Goal: Navigation & Orientation: Find specific page/section

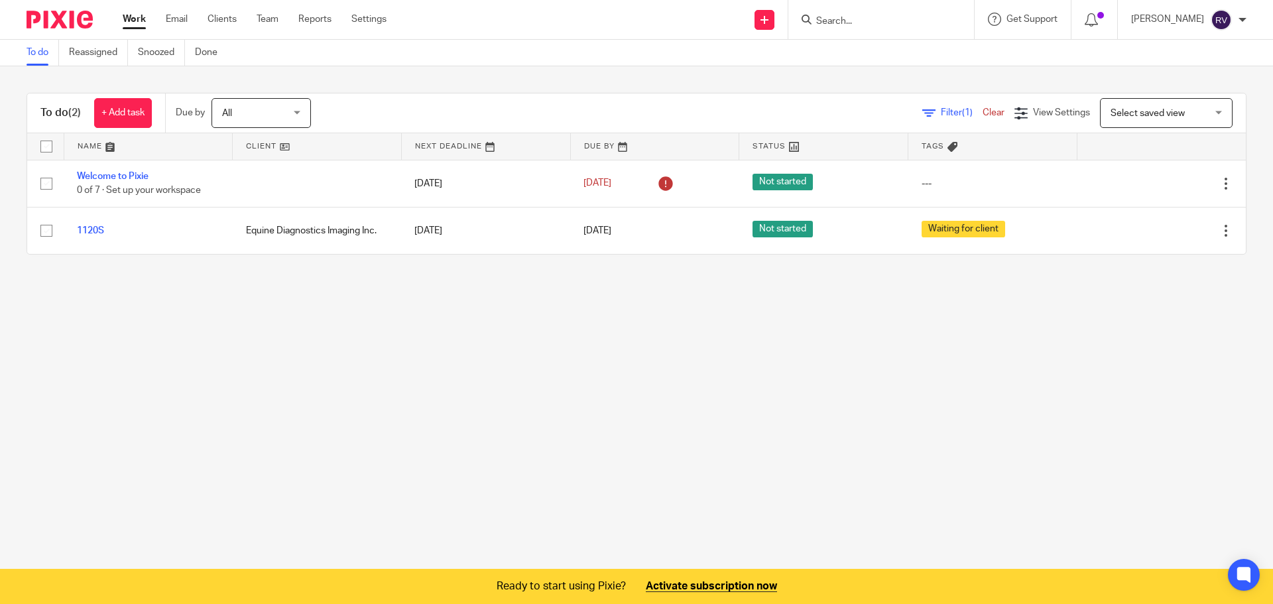
click at [826, 348] on main "To do Reassigned Snoozed Done To do (2) + Add task Due by All All Today Tomorro…" at bounding box center [636, 302] width 1273 height 604
click at [1253, 412] on icon at bounding box center [1251, 411] width 9 height 9
click at [1234, 580] on icon at bounding box center [1245, 575] width 22 height 22
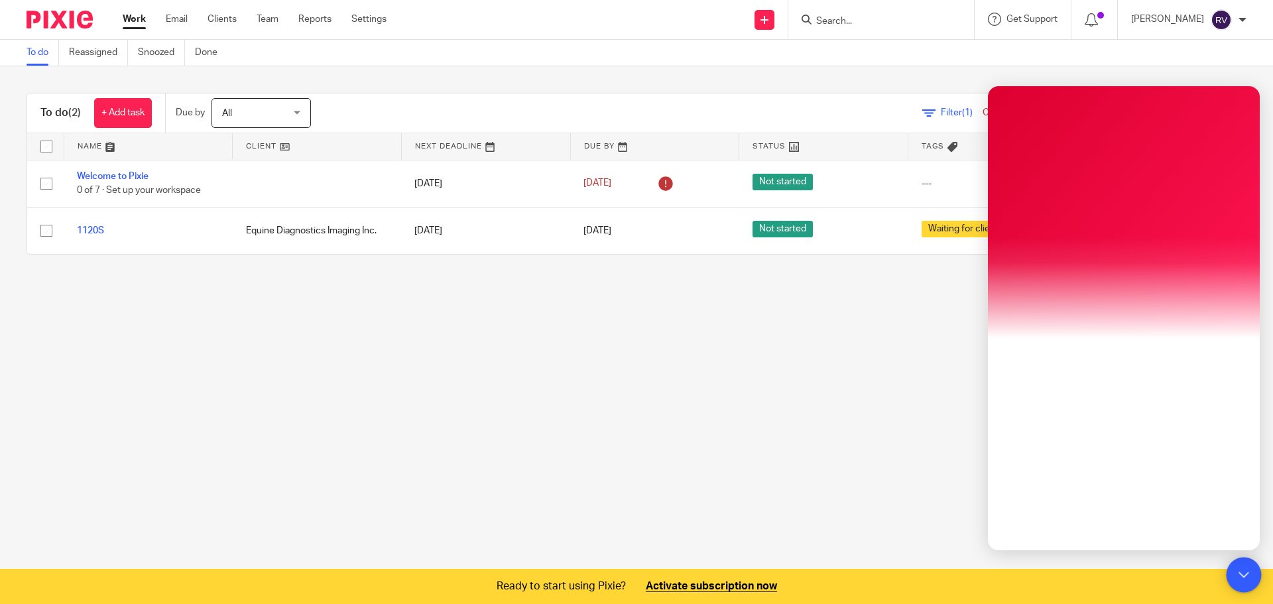
click at [1239, 578] on icon at bounding box center [1244, 575] width 10 height 10
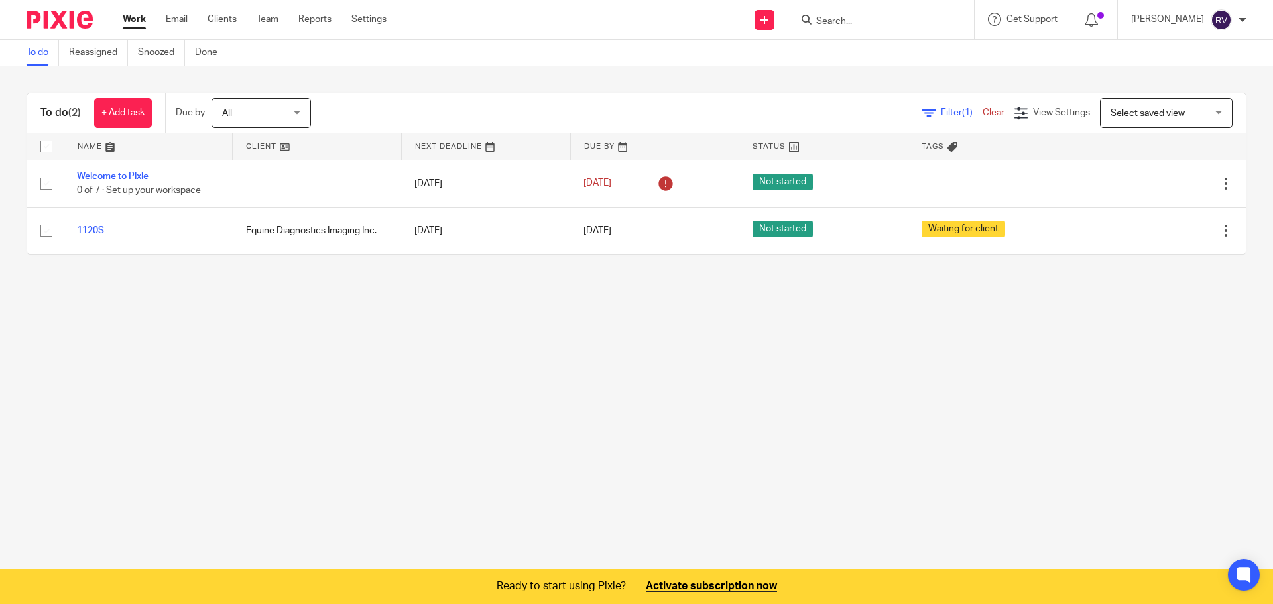
click at [950, 464] on main "To do Reassigned Snoozed Done To do (2) + Add task Due by All All Today Tomorro…" at bounding box center [636, 302] width 1273 height 604
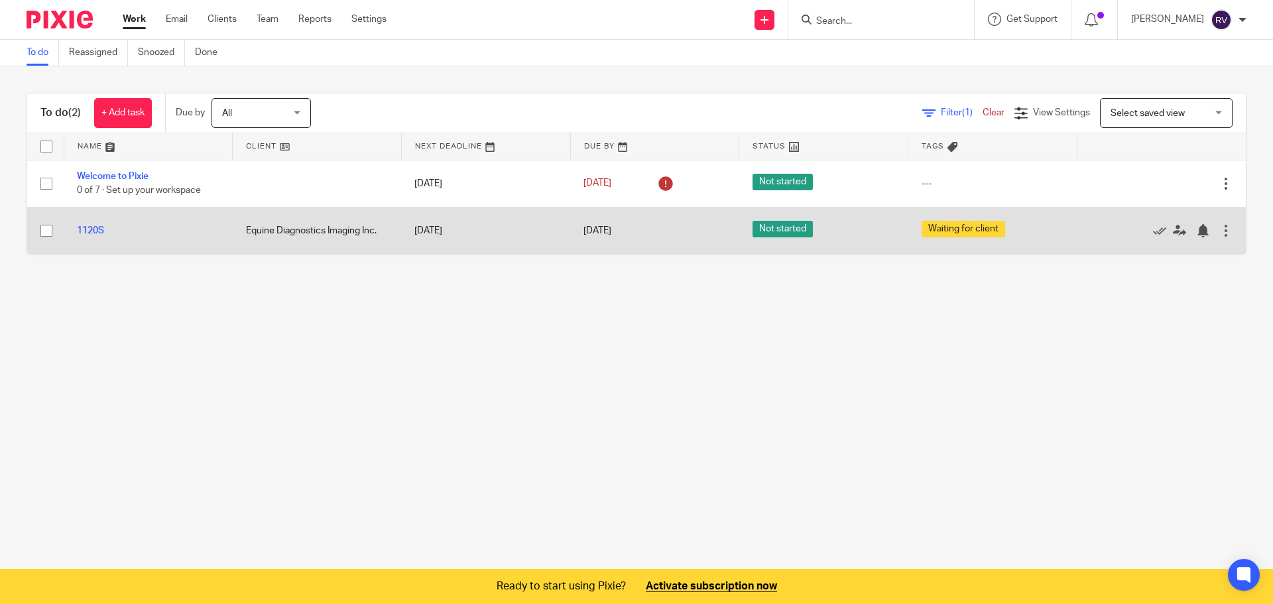
drag, startPoint x: 407, startPoint y: 228, endPoint x: 457, endPoint y: 229, distance: 49.8
click at [457, 229] on td "Mar 16, 2026" at bounding box center [485, 230] width 169 height 47
click at [457, 229] on td "[DATE]" at bounding box center [485, 230] width 169 height 47
click at [782, 223] on span "Not started" at bounding box center [783, 229] width 60 height 17
click at [782, 239] on td "Not started" at bounding box center [823, 230] width 169 height 47
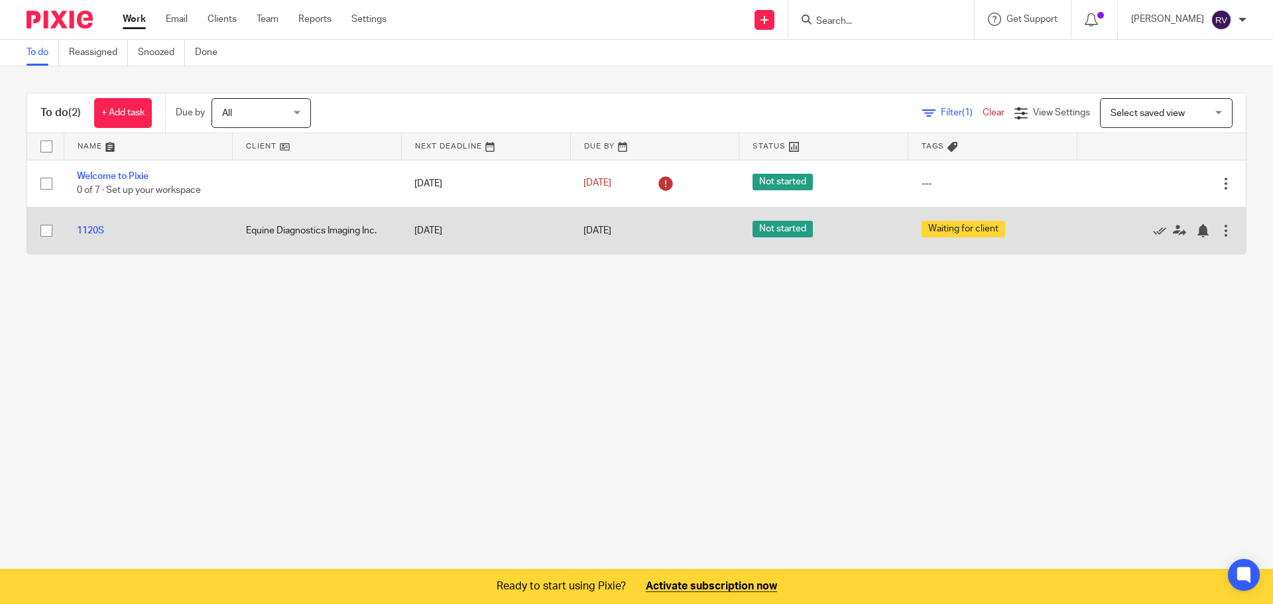
click at [782, 239] on td "Not started" at bounding box center [823, 230] width 169 height 47
click at [782, 237] on span "Not started" at bounding box center [783, 229] width 60 height 17
click at [783, 231] on span "Not started" at bounding box center [783, 229] width 60 height 17
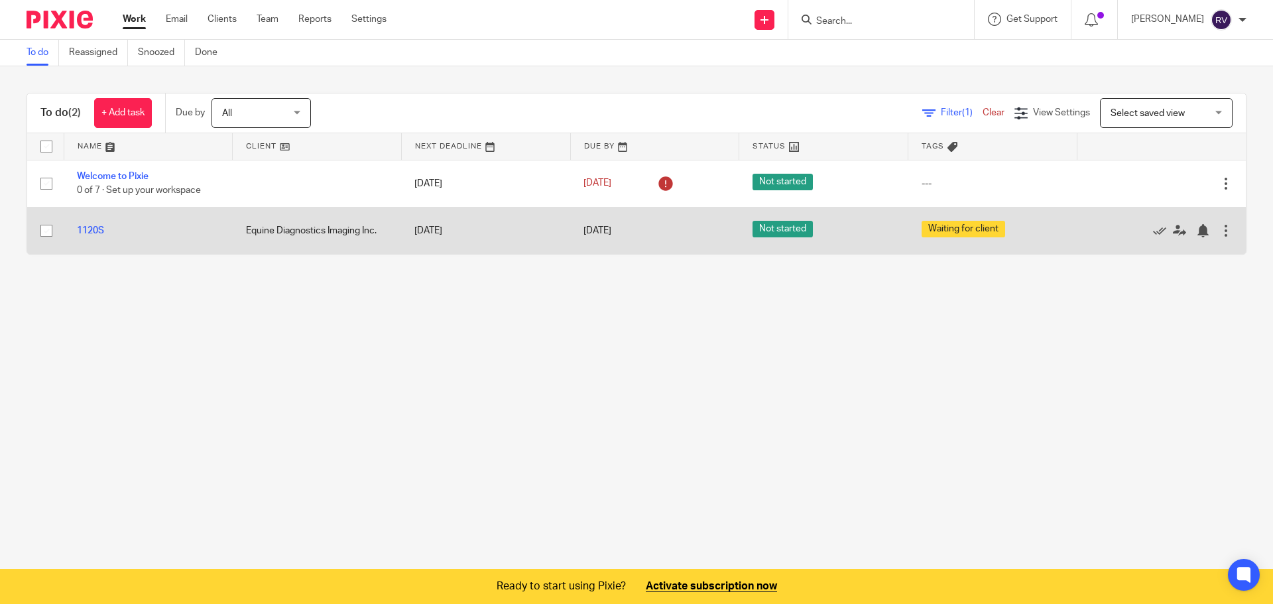
click at [783, 231] on span "Not started" at bounding box center [783, 229] width 60 height 17
click at [785, 230] on span "Not started" at bounding box center [783, 229] width 60 height 17
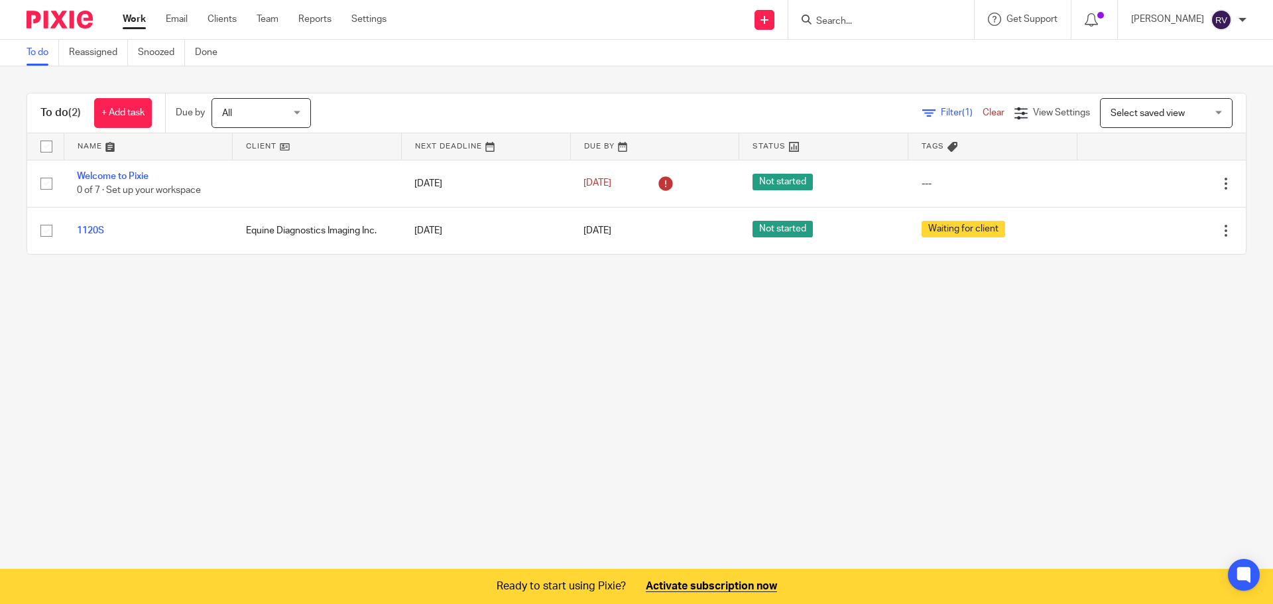
drag, startPoint x: 786, startPoint y: 230, endPoint x: 763, endPoint y: 286, distance: 60.7
click at [785, 233] on span "Not started" at bounding box center [783, 229] width 60 height 17
click at [747, 295] on main "To do Reassigned Snoozed Done To do (2) + Add task Due by All All Today Tomorro…" at bounding box center [636, 302] width 1273 height 604
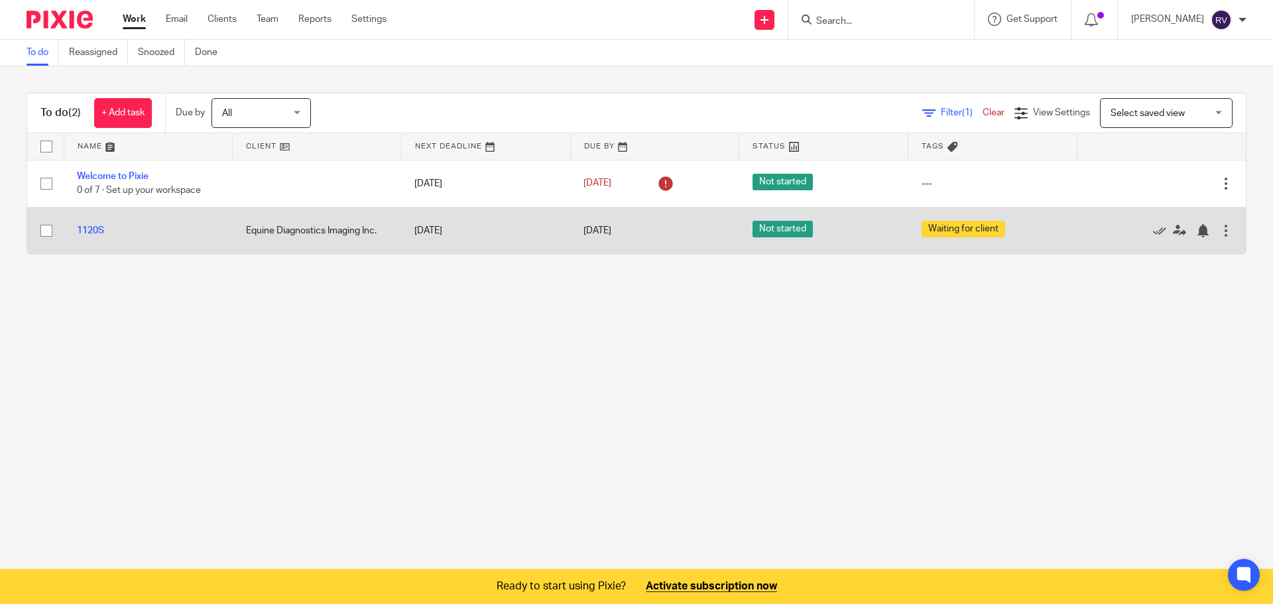
click at [773, 228] on span "Not started" at bounding box center [783, 229] width 60 height 17
click at [787, 234] on span "Not started" at bounding box center [783, 229] width 60 height 17
click at [988, 227] on span "Waiting for client" at bounding box center [964, 229] width 84 height 17
click at [776, 229] on span "Not started" at bounding box center [783, 229] width 60 height 17
click at [763, 227] on span "Not started" at bounding box center [783, 229] width 60 height 17
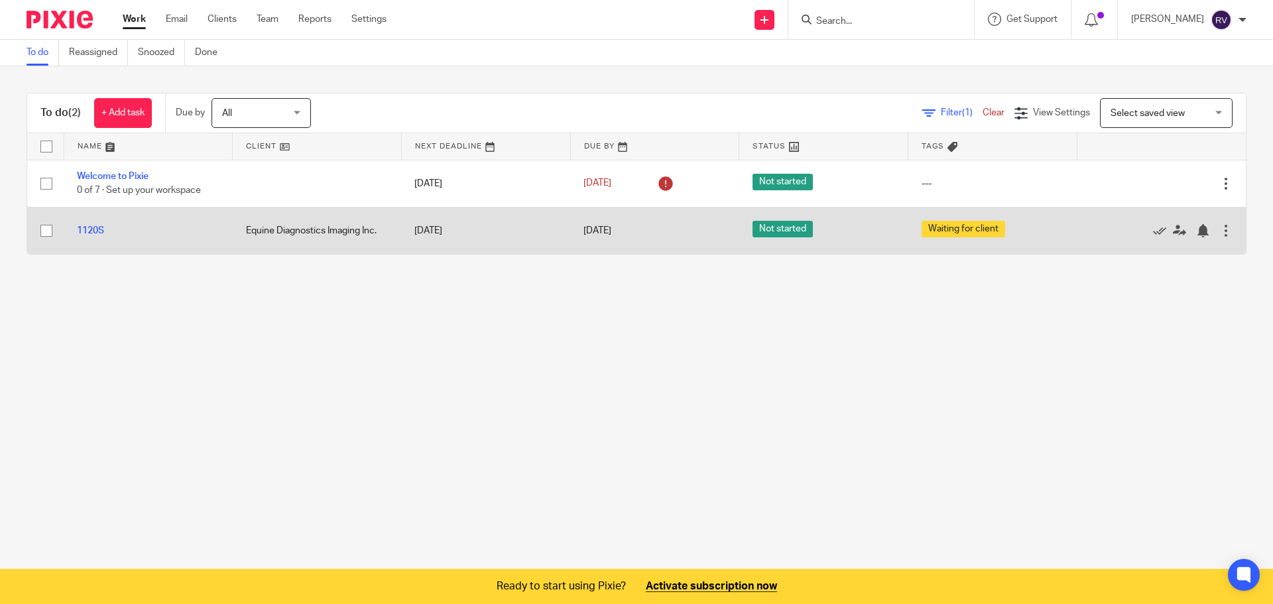
click at [928, 227] on span "Waiting for client" at bounding box center [964, 229] width 84 height 17
click at [930, 233] on span "Waiting for client" at bounding box center [964, 229] width 84 height 17
click at [1220, 231] on div at bounding box center [1226, 230] width 13 height 13
click at [1220, 227] on div at bounding box center [1226, 230] width 13 height 13
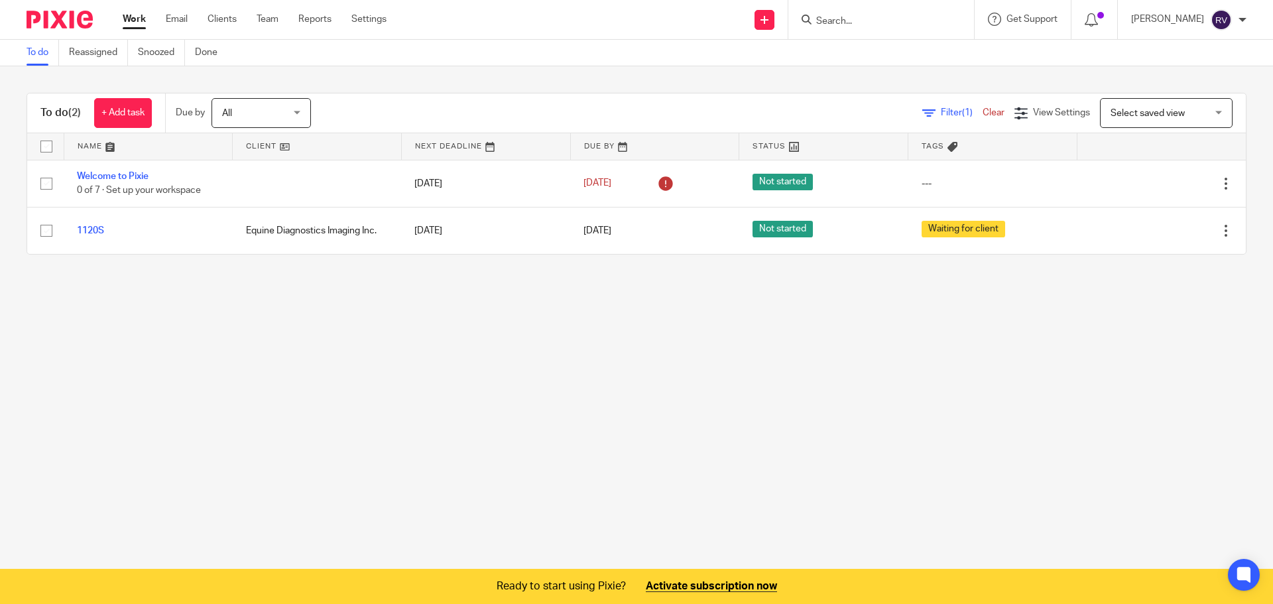
click at [1125, 303] on main "To do Reassigned Snoozed Done To do (2) + Add task Due by All All Today Tomorro…" at bounding box center [636, 302] width 1273 height 604
click at [223, 20] on link "Clients" at bounding box center [222, 19] width 29 height 13
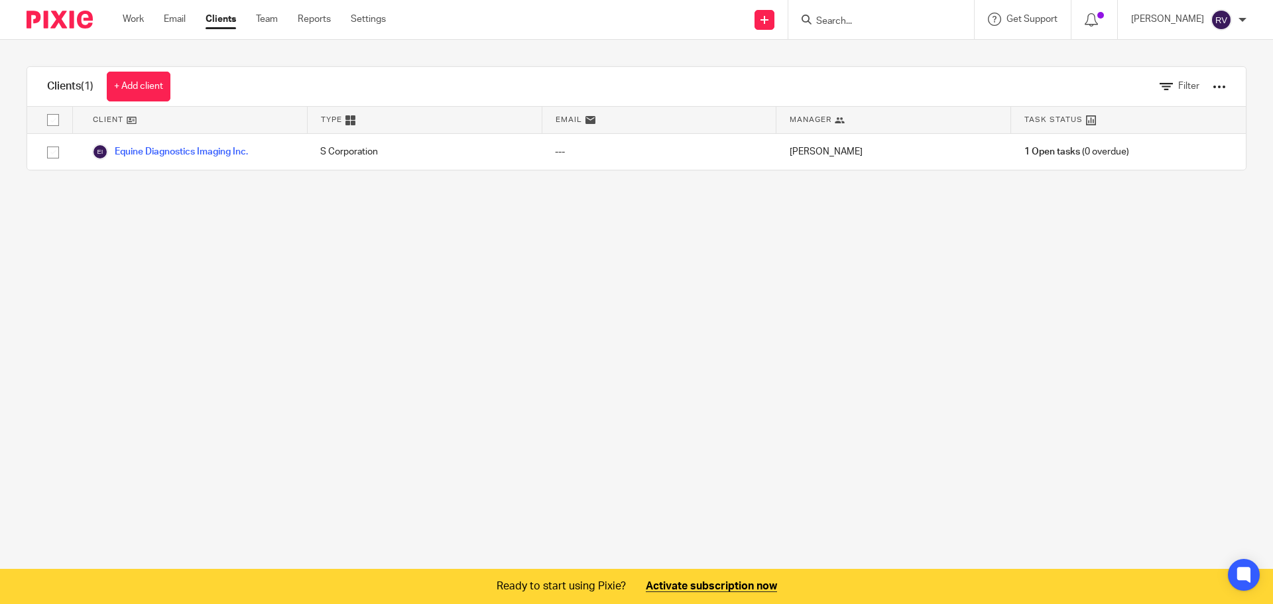
click at [382, 226] on main "Clients (1) + Add client Filter Client Type Email Manager Task Status Equine Di…" at bounding box center [636, 302] width 1273 height 604
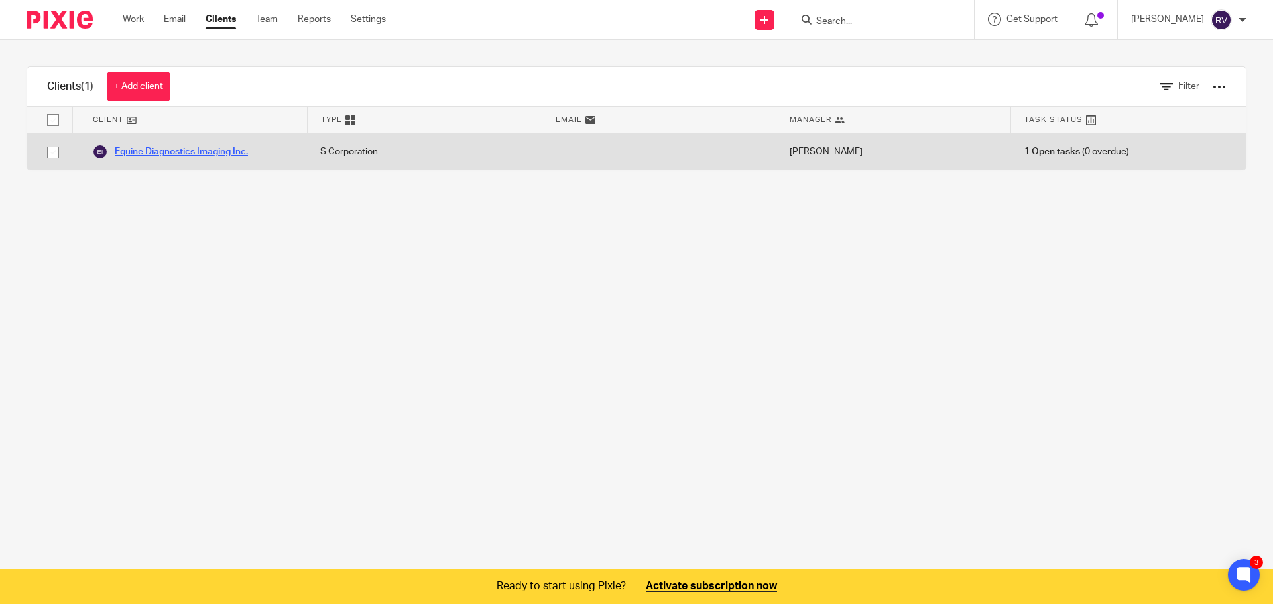
click at [180, 155] on link "Equine Diagnostics Imaging Inc." at bounding box center [170, 152] width 156 height 16
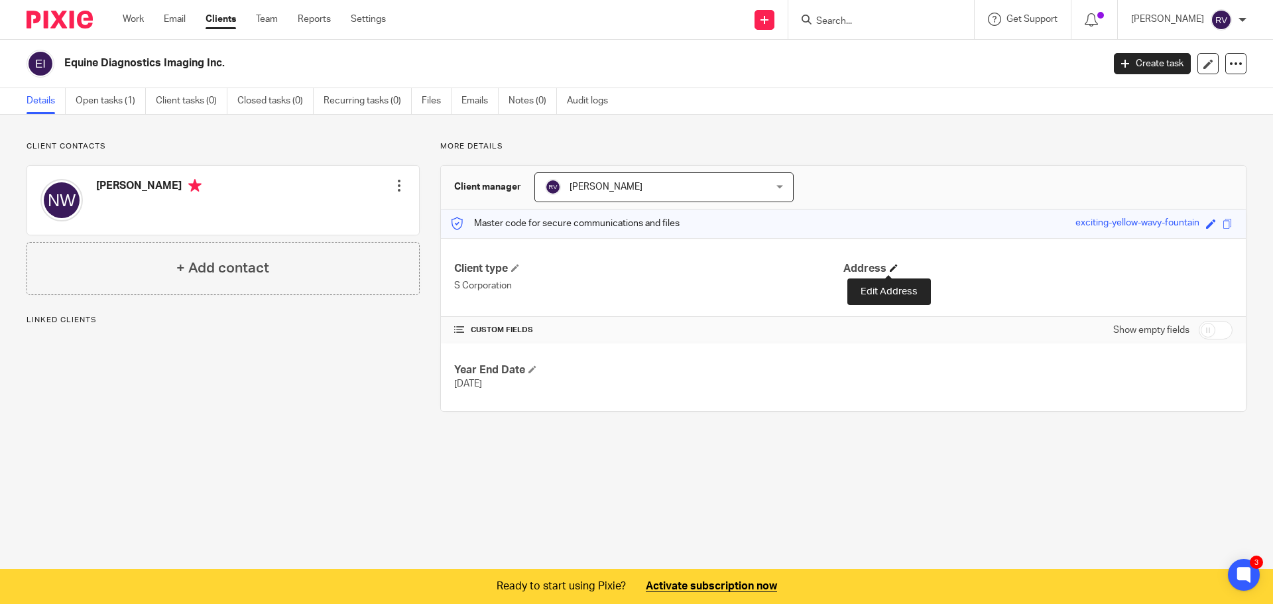
click at [890, 268] on span at bounding box center [894, 268] width 8 height 8
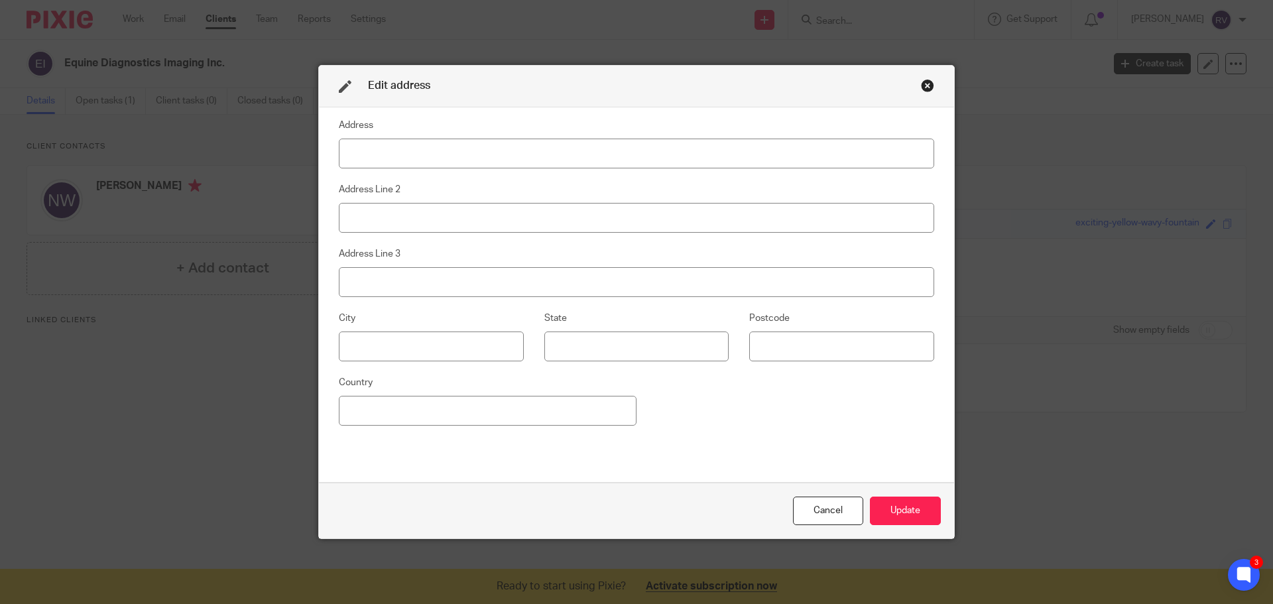
drag, startPoint x: 905, startPoint y: 78, endPoint x: 915, endPoint y: 81, distance: 10.9
click at [905, 78] on div "Edit address" at bounding box center [636, 87] width 635 height 42
click at [921, 83] on div "Close this dialog window" at bounding box center [927, 85] width 13 height 13
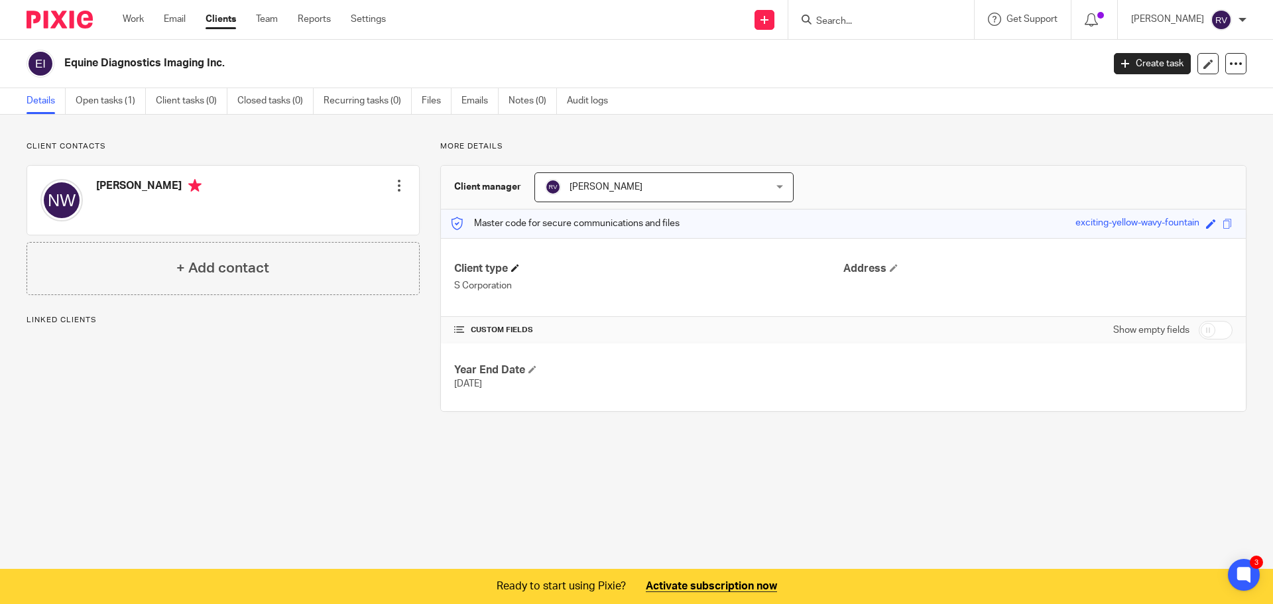
click at [521, 268] on h4 "Client type" at bounding box center [648, 269] width 389 height 14
click at [519, 268] on span at bounding box center [515, 268] width 8 height 8
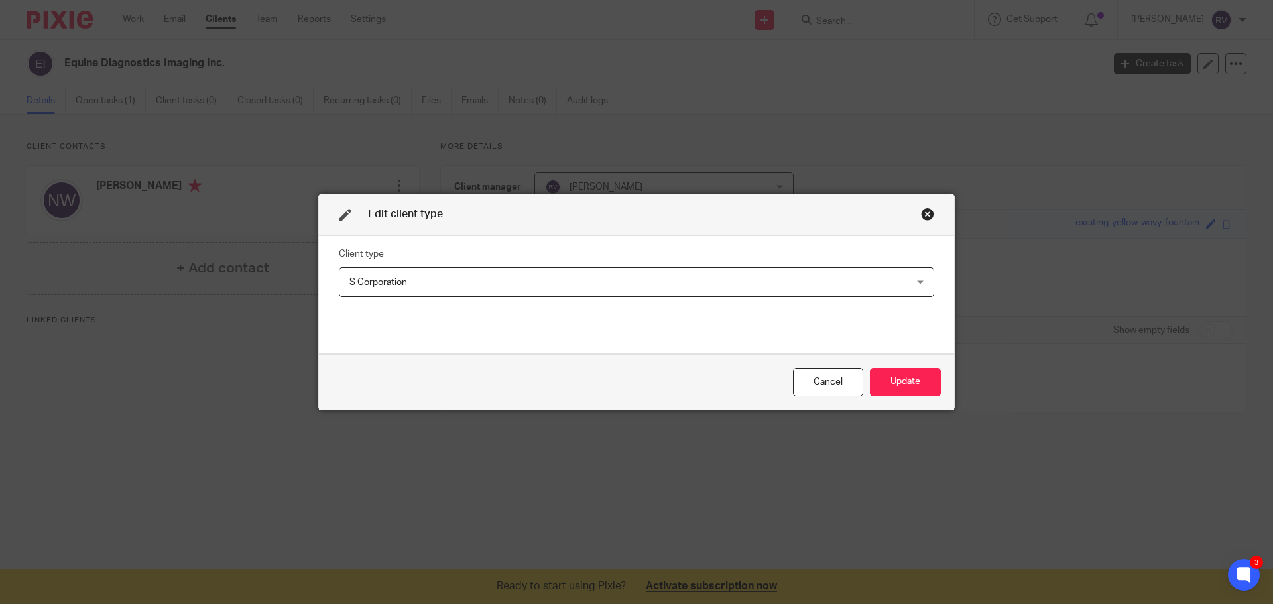
click at [558, 270] on span "S Corporation" at bounding box center [583, 282] width 468 height 28
click at [926, 212] on div "Close this dialog window" at bounding box center [927, 214] width 13 height 13
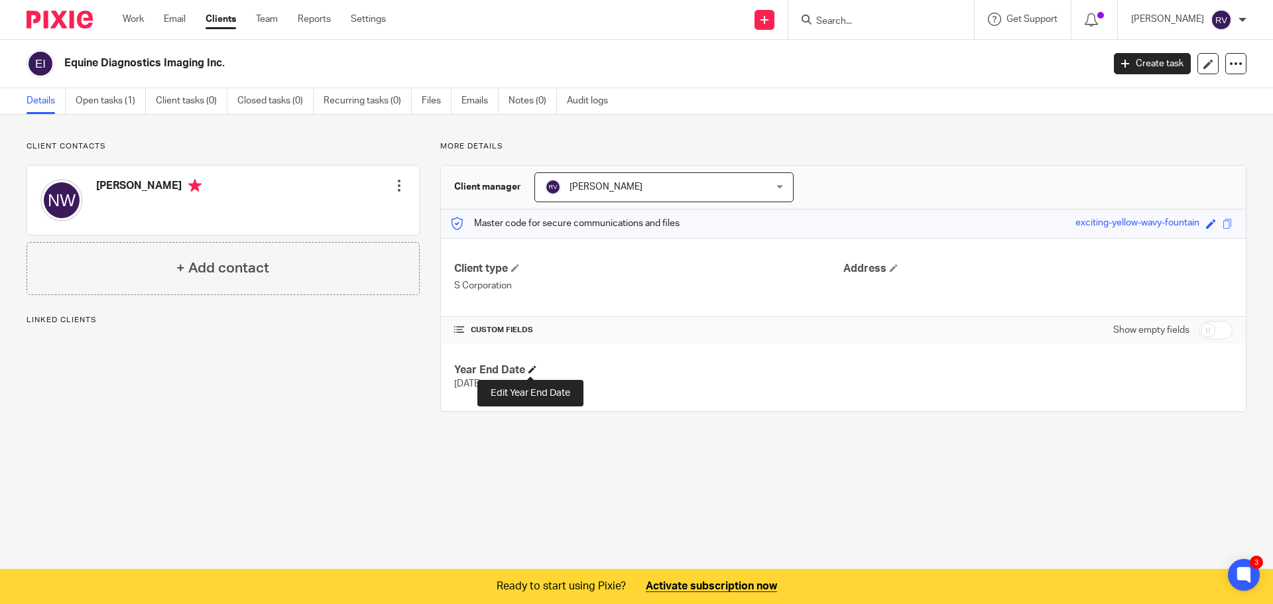
click at [531, 370] on span at bounding box center [533, 369] width 8 height 8
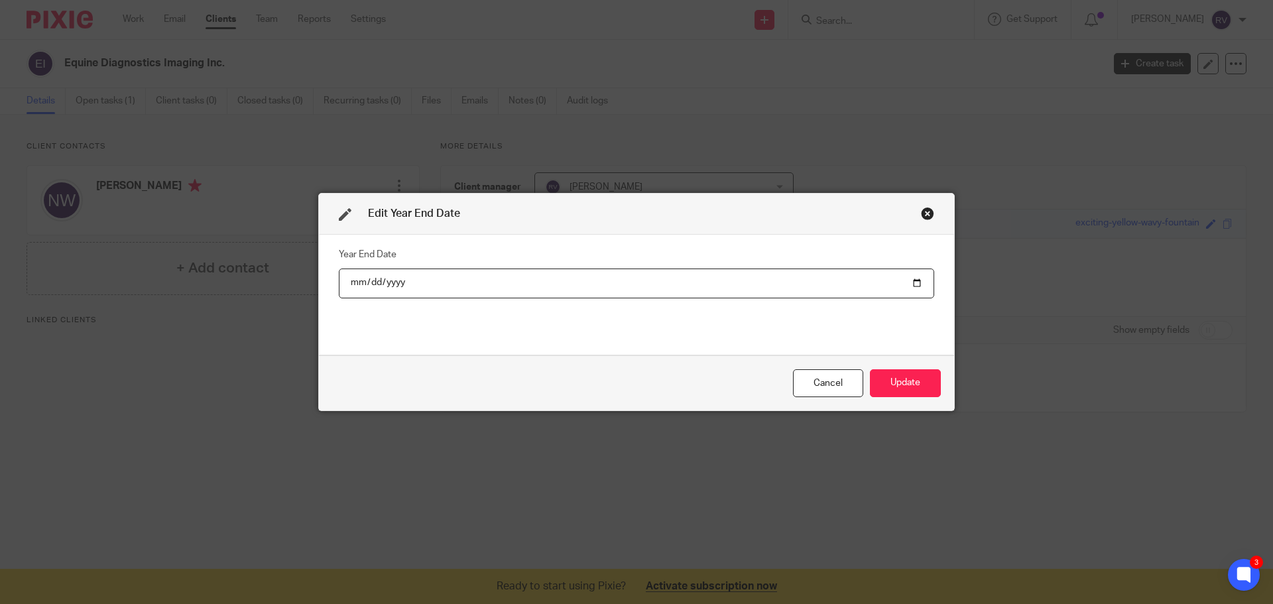
click at [921, 215] on div "Close this dialog window" at bounding box center [927, 213] width 13 height 13
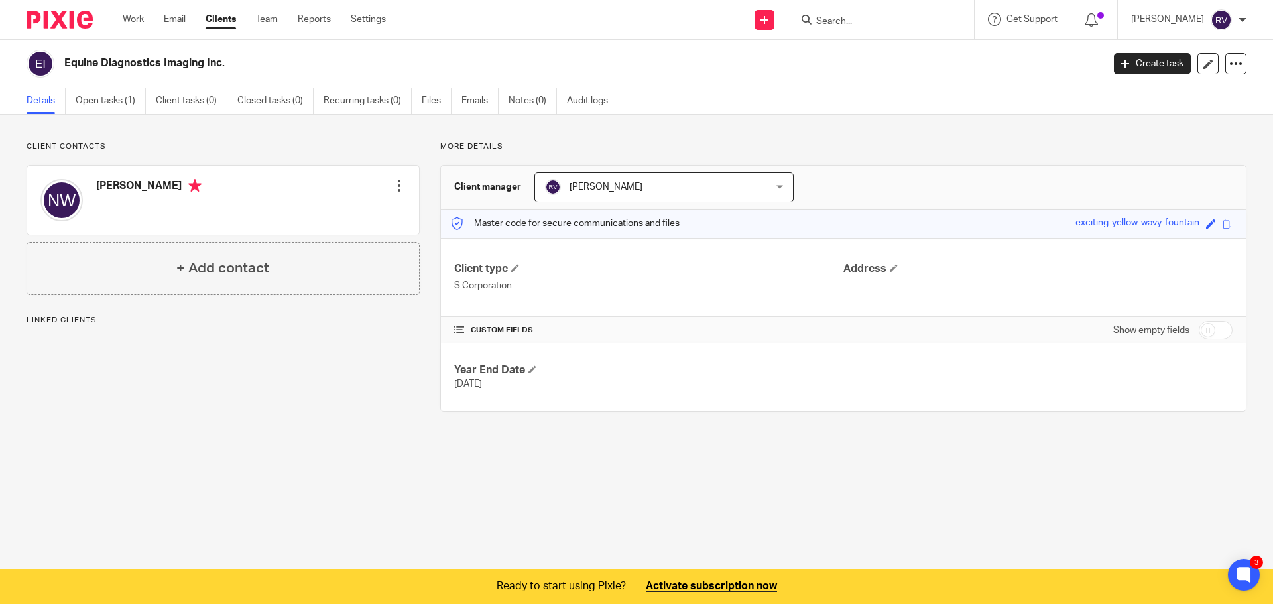
click at [1113, 373] on div "Year End Date Dec 31, 2025" at bounding box center [843, 378] width 805 height 68
click at [546, 436] on div "Client contacts Natasha Werpy Edit contact Create client from contact Export da…" at bounding box center [636, 277] width 1273 height 324
click at [107, 90] on link "Open tasks (1)" at bounding box center [111, 101] width 70 height 26
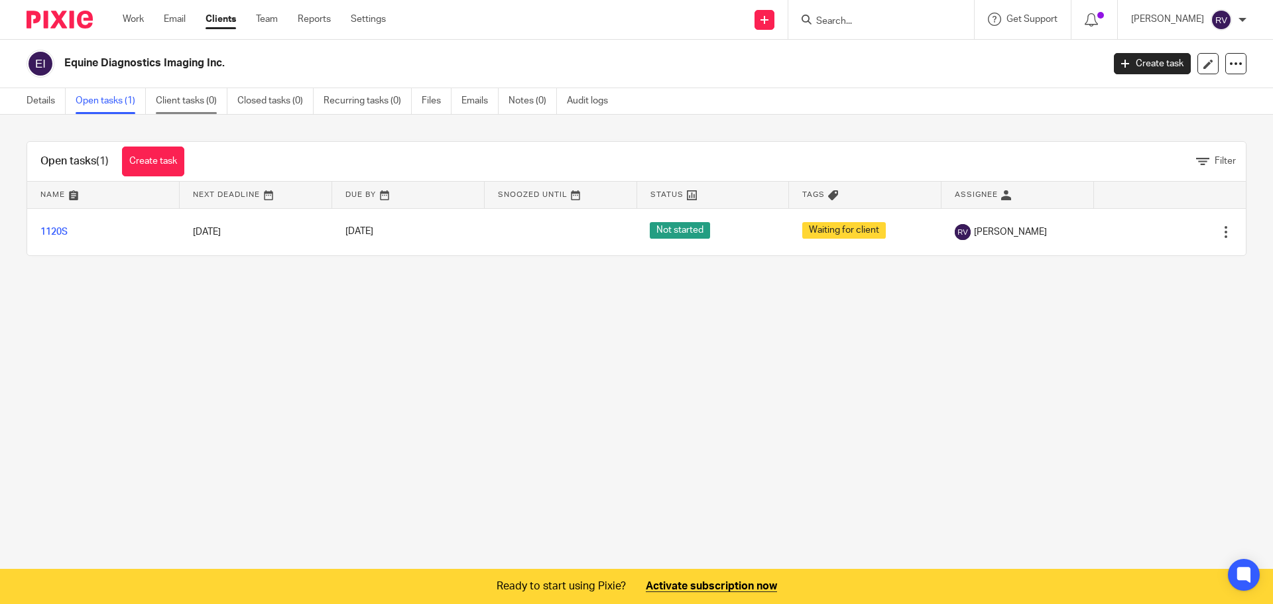
click at [193, 110] on link "Client tasks (0)" at bounding box center [192, 101] width 72 height 26
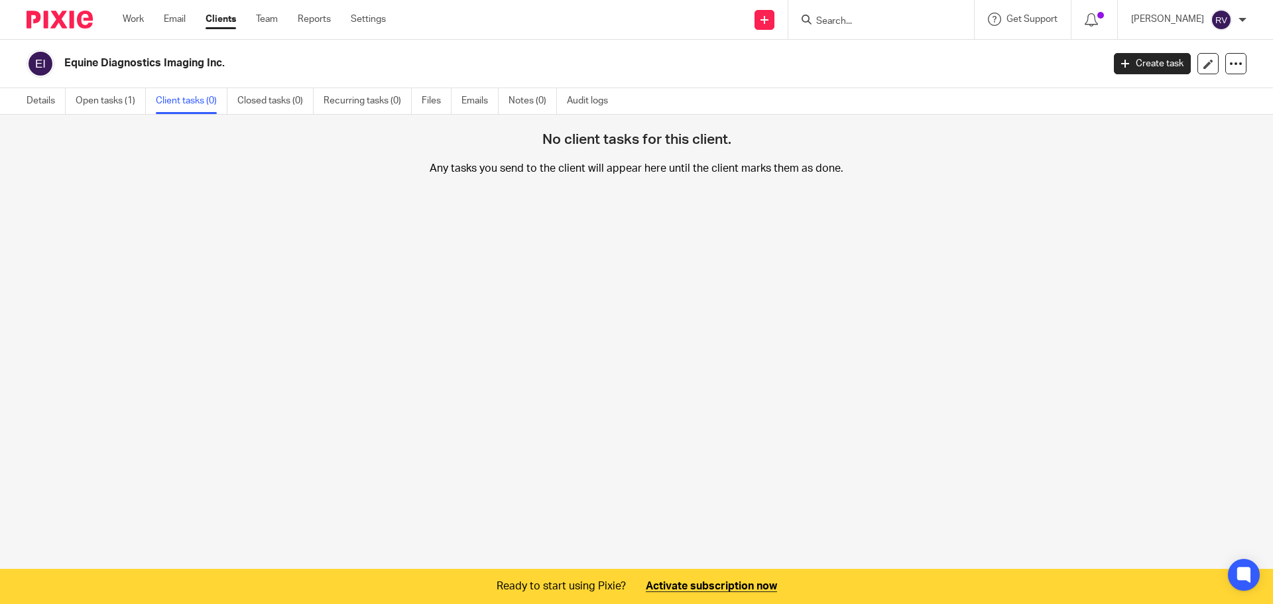
click at [164, 20] on ul "Work Email Clients Team Reports Settings" at bounding box center [264, 19] width 283 height 13
click at [166, 19] on link "Email" at bounding box center [175, 19] width 22 height 13
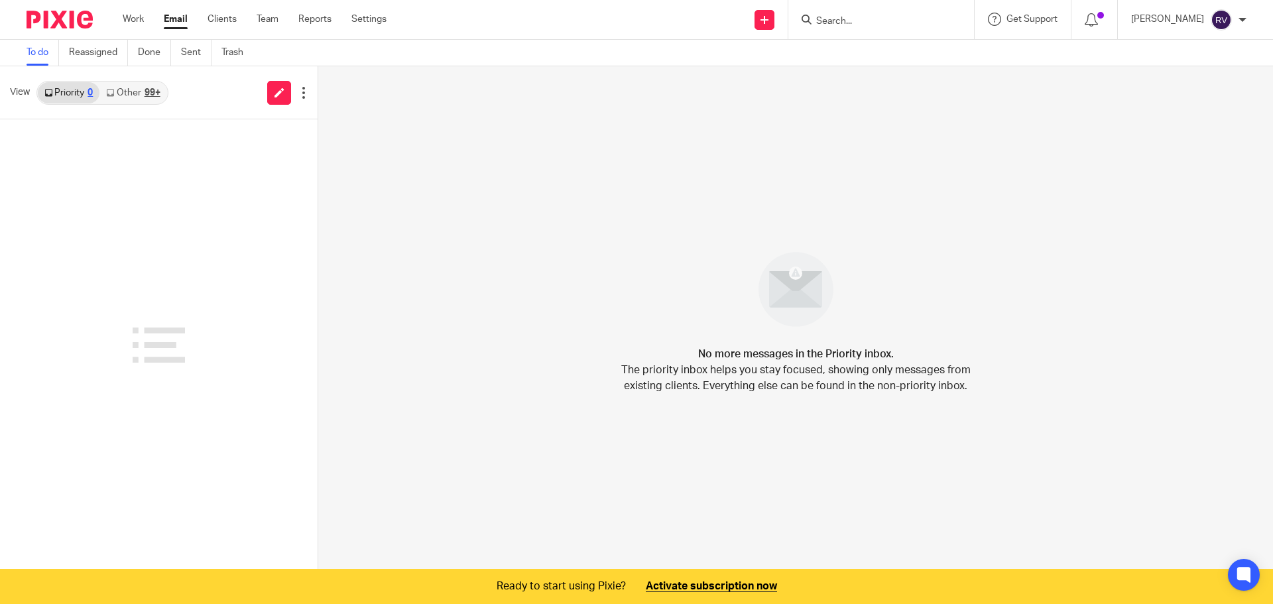
click at [135, 98] on link "Other 99+" at bounding box center [132, 92] width 67 height 21
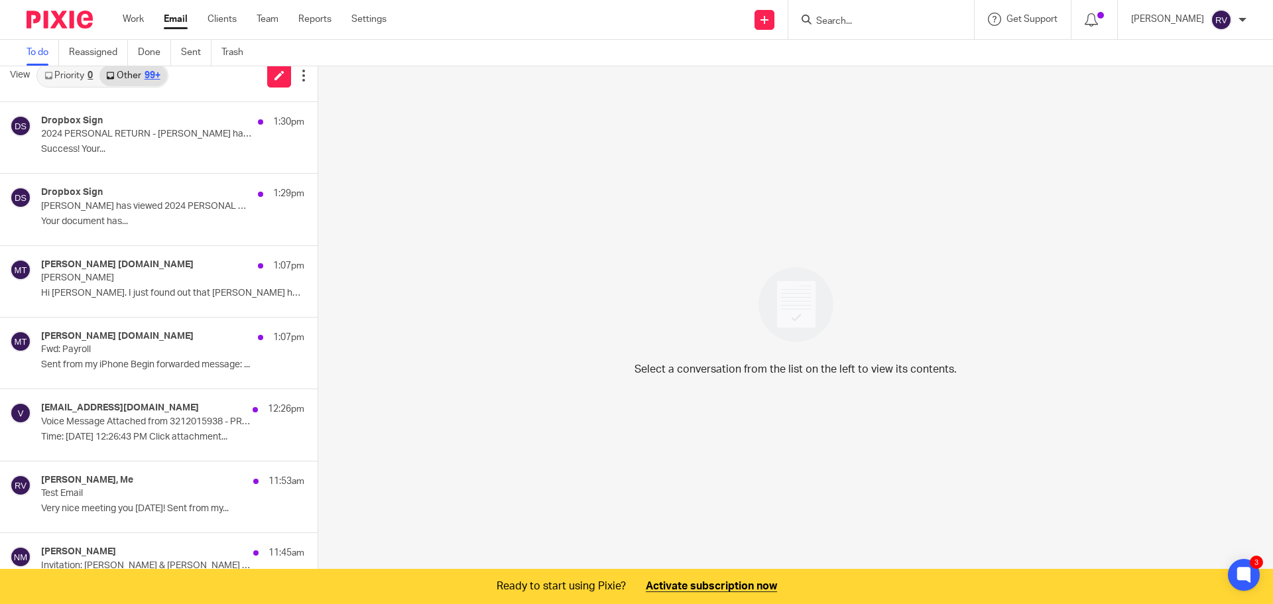
scroll to position [33, 0]
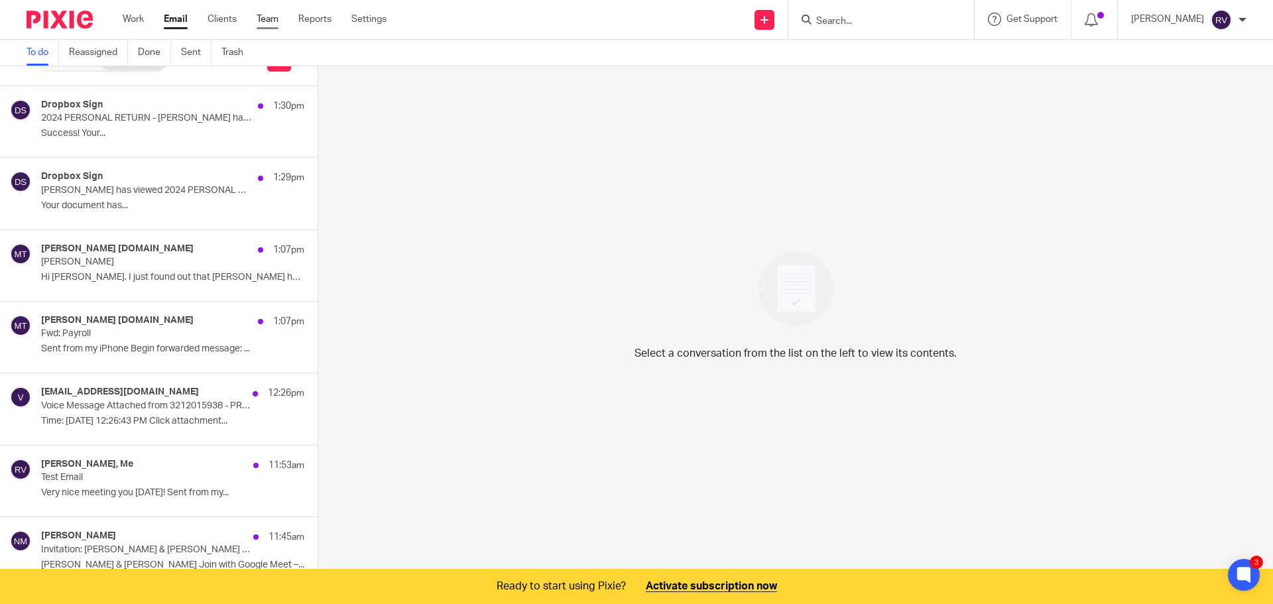
click at [273, 21] on link "Team" at bounding box center [268, 19] width 22 height 13
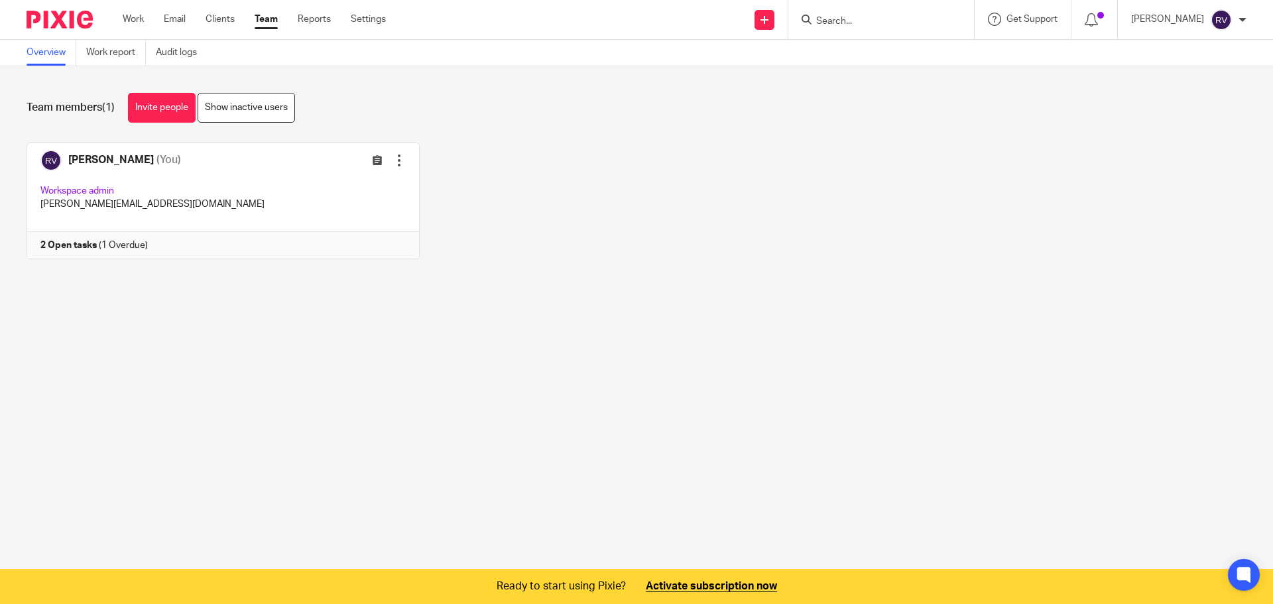
click at [515, 123] on div "Team members (1) Invite people Show inactive users Invite team members Add invi…" at bounding box center [636, 185] width 1273 height 239
click at [316, 18] on link "Reports" at bounding box center [314, 19] width 33 height 13
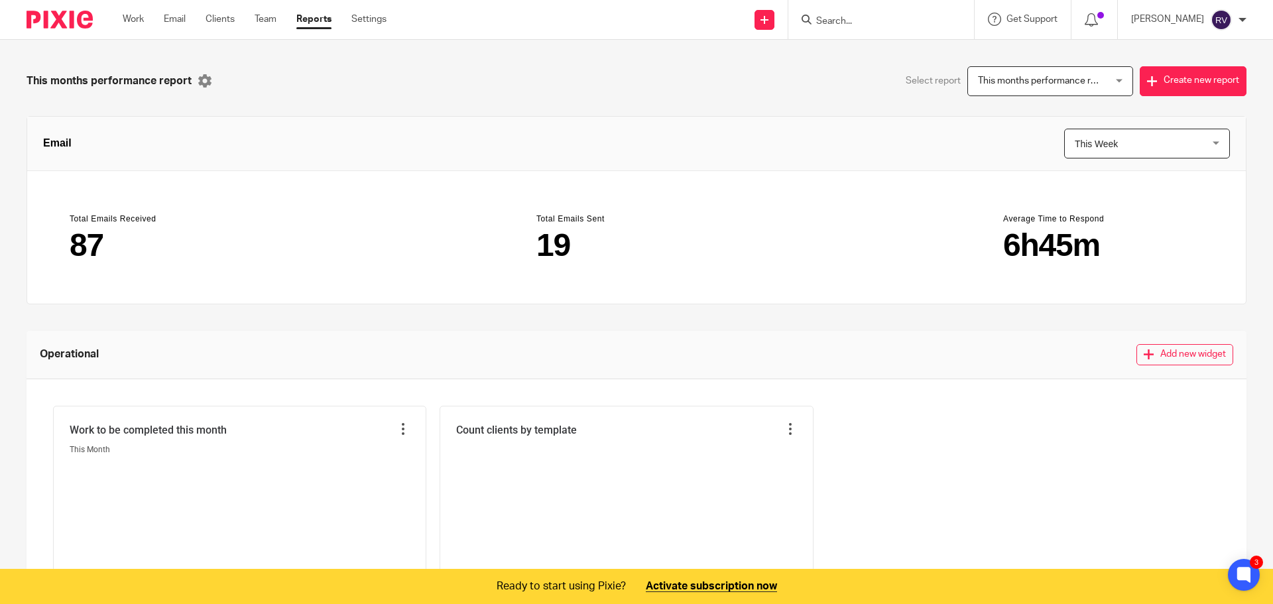
click at [264, 32] on div "Work Email Clients Team Reports Settings Work Email Clients Team Reports Settin…" at bounding box center [257, 19] width 297 height 39
click at [134, 17] on link "Work" at bounding box center [133, 19] width 21 height 13
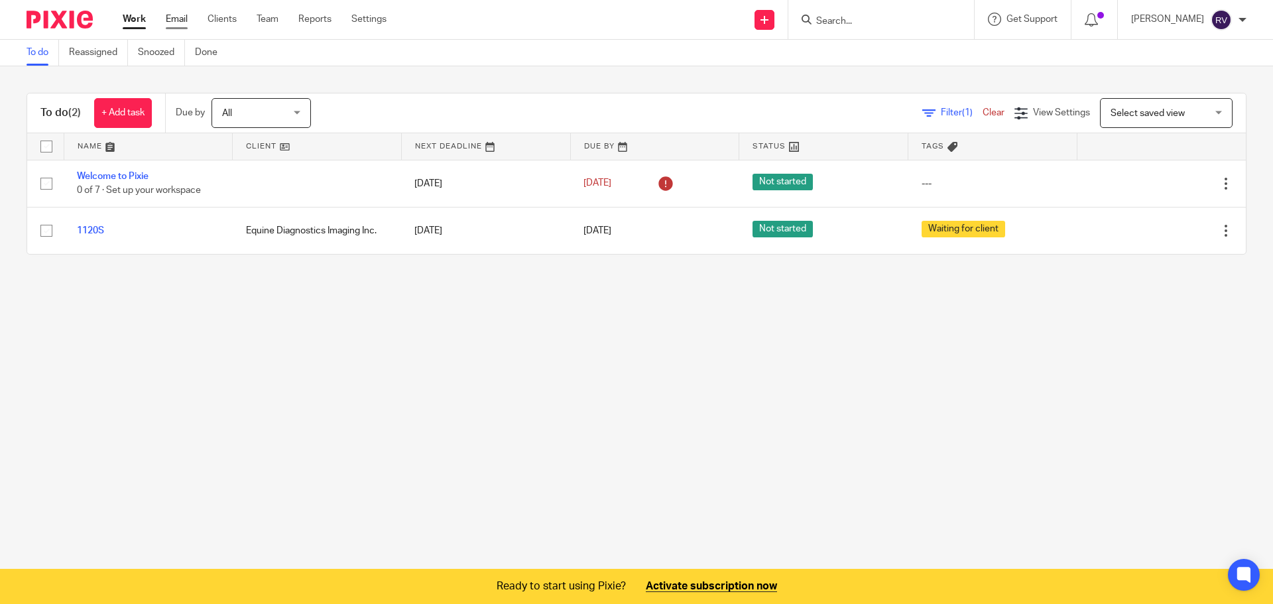
click at [169, 24] on link "Email" at bounding box center [177, 19] width 22 height 13
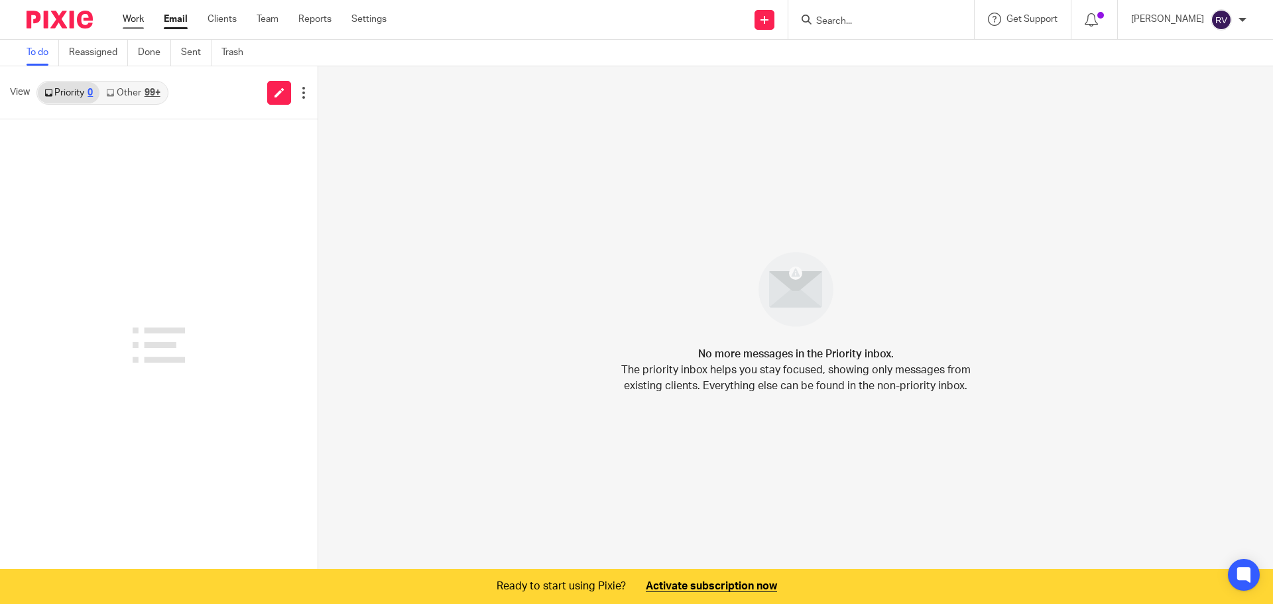
click at [139, 24] on link "Work" at bounding box center [133, 19] width 21 height 13
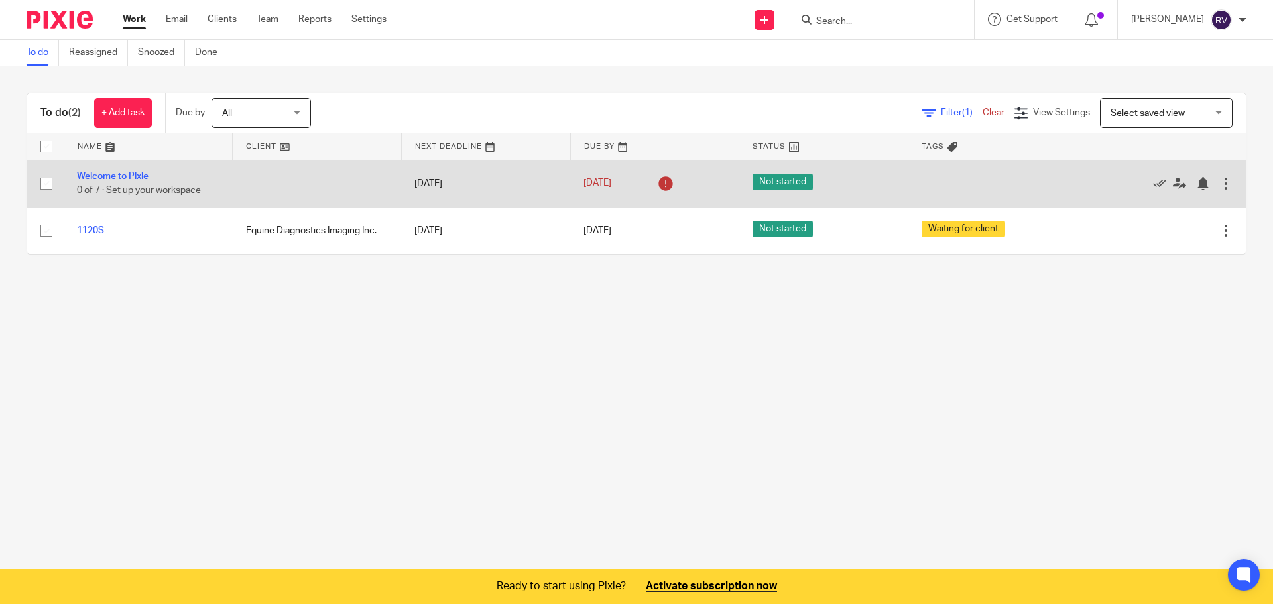
drag, startPoint x: 353, startPoint y: 344, endPoint x: 176, endPoint y: 179, distance: 242.1
click at [349, 341] on main "To do Reassigned Snoozed Done To do (2) + Add task Due by All All Today Tomorro…" at bounding box center [636, 302] width 1273 height 604
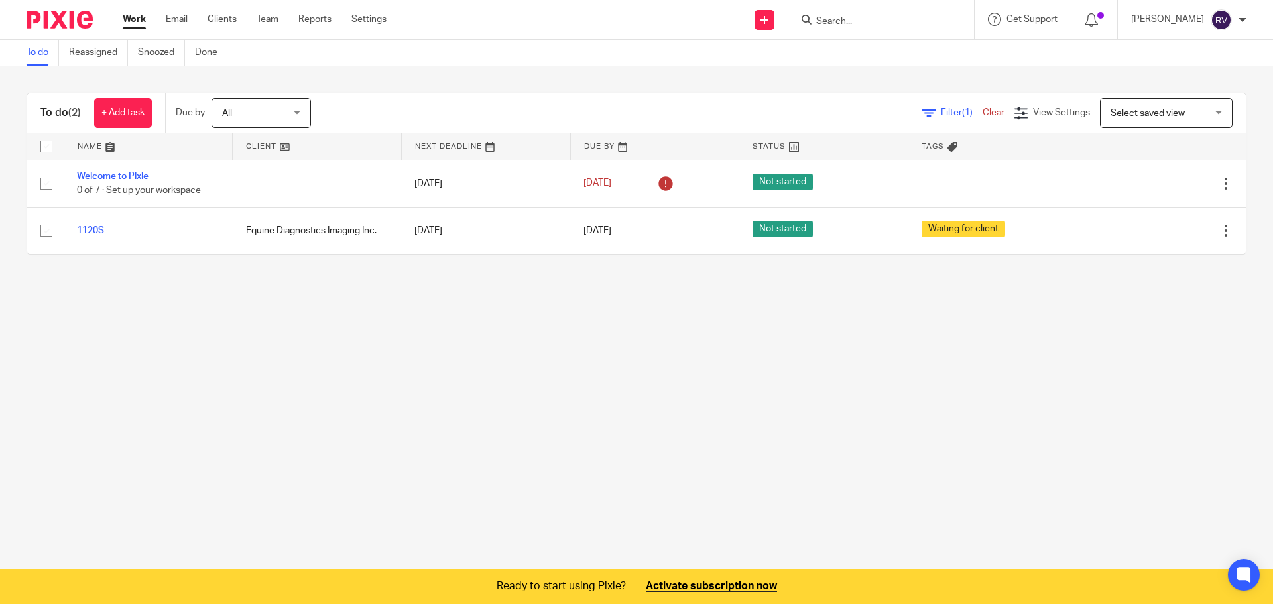
click at [344, 349] on main "To do Reassigned Snoozed Done To do (2) + Add task Due by All All Today Tomorro…" at bounding box center [636, 302] width 1273 height 604
click at [605, 355] on main "To do Reassigned Snoozed Done To do (2) + Add task Due by All All Today Tomorro…" at bounding box center [636, 302] width 1273 height 604
click at [219, 17] on link "Clients" at bounding box center [222, 19] width 29 height 13
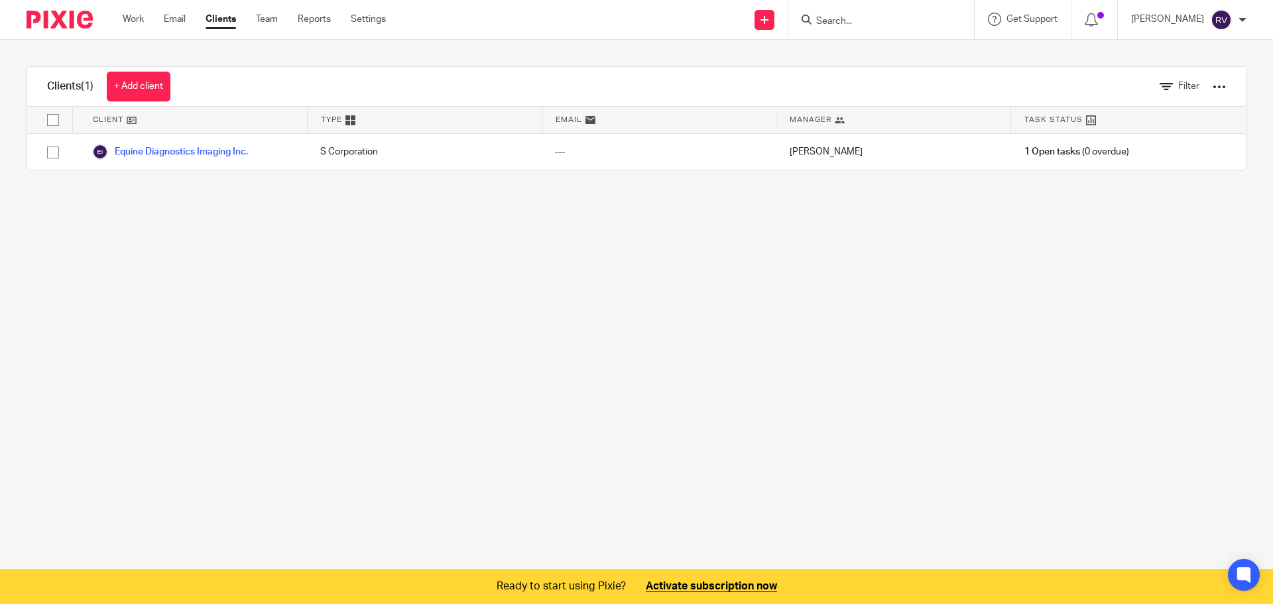
click at [130, 21] on link "Work" at bounding box center [133, 19] width 21 height 13
click at [135, 21] on link "Work" at bounding box center [133, 19] width 21 height 13
